Goal: Entertainment & Leisure: Consume media (video, audio)

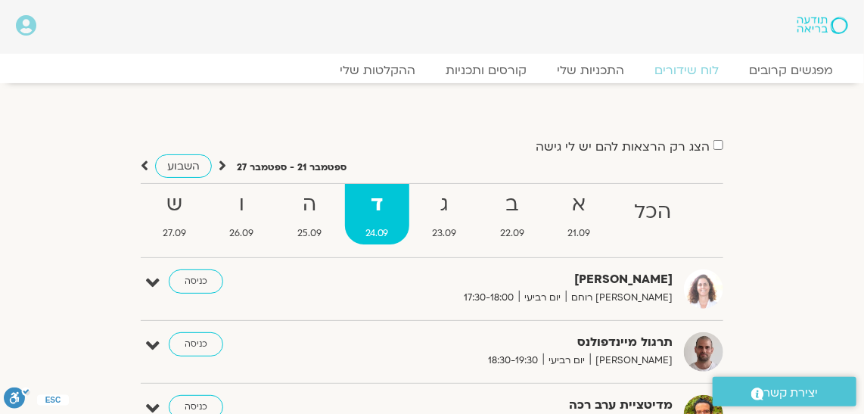
scroll to position [68, 0]
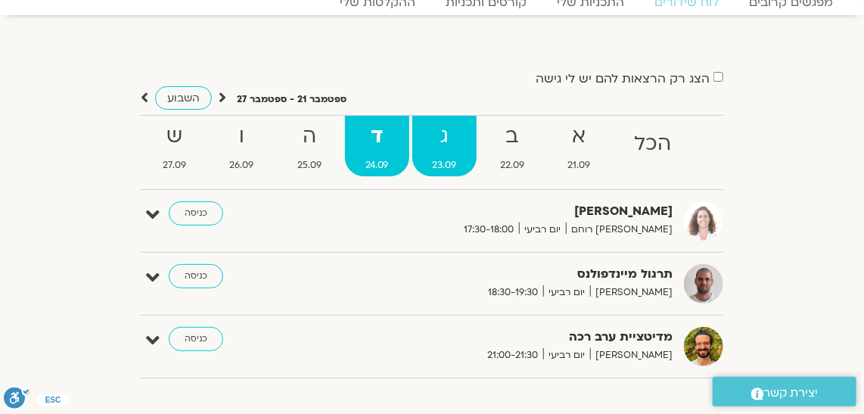
click at [443, 135] on strong "ג" at bounding box center [444, 137] width 65 height 34
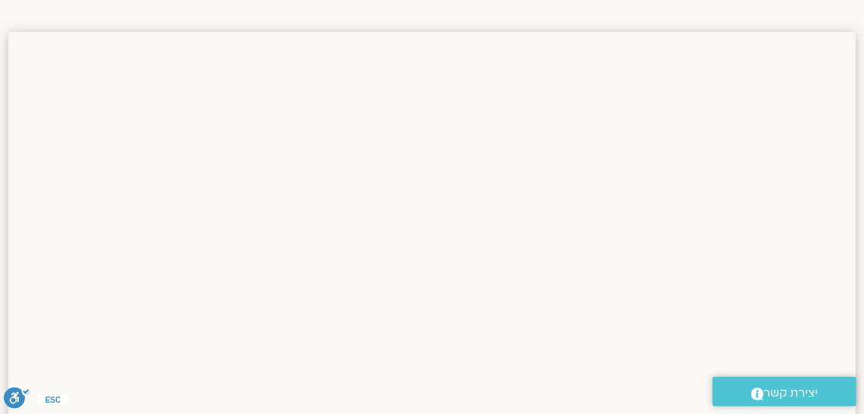
scroll to position [137, 0]
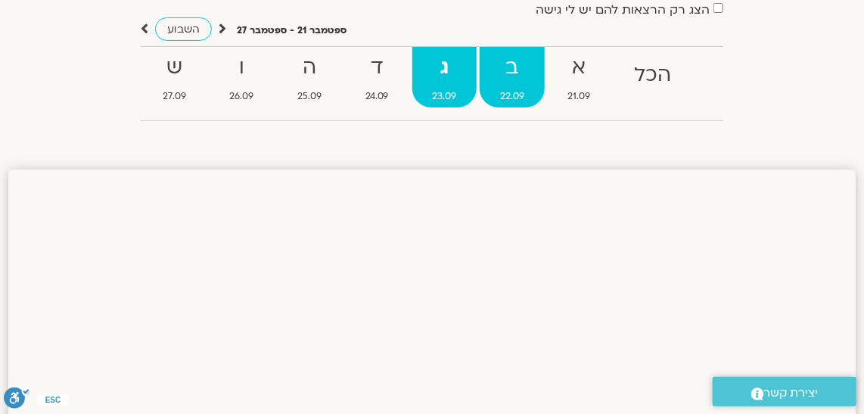
click at [509, 76] on strong "ב" at bounding box center [512, 68] width 65 height 34
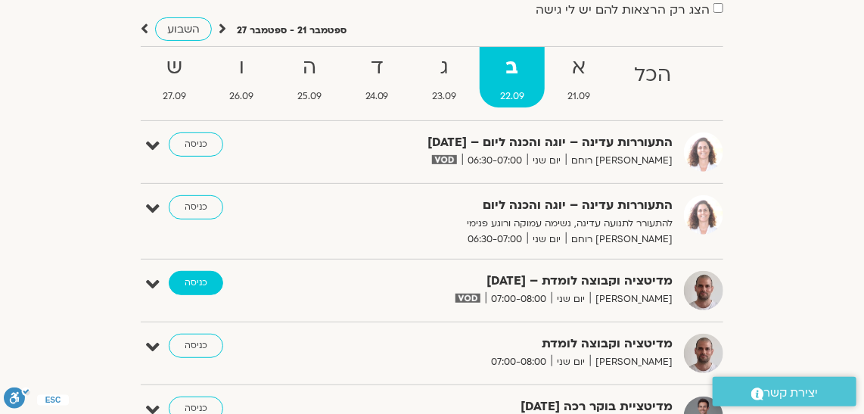
click at [196, 278] on link "כניסה" at bounding box center [196, 283] width 54 height 24
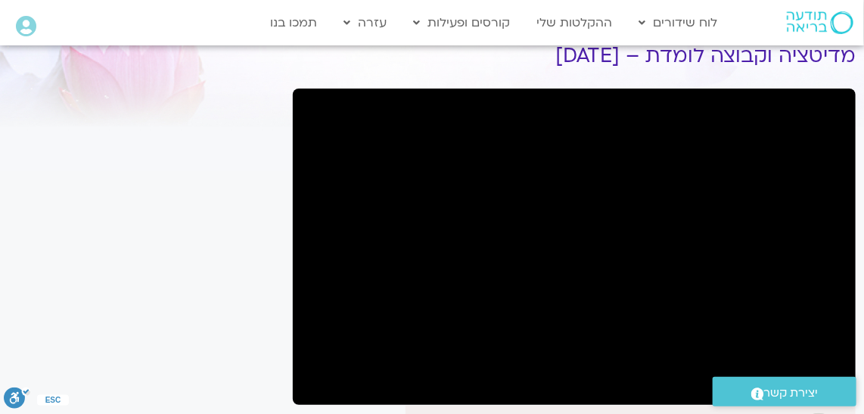
scroll to position [137, 0]
